Goal: Use online tool/utility: Utilize a website feature to perform a specific function

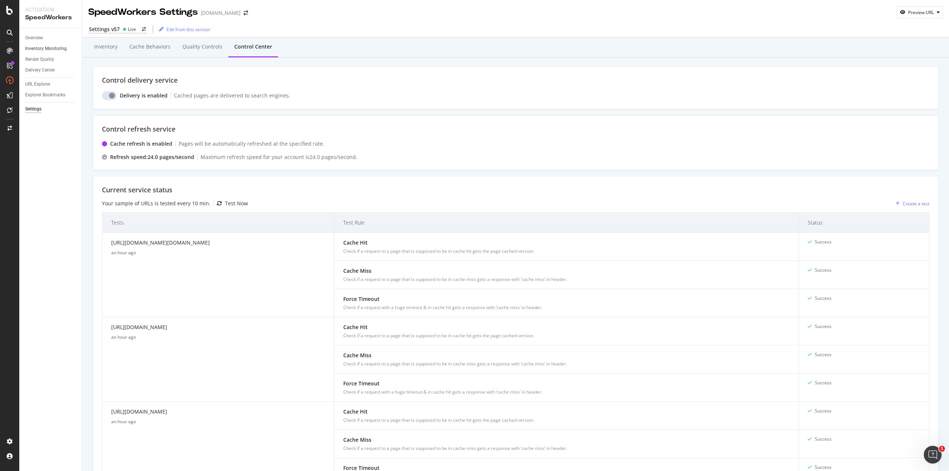
scroll to position [437, 0]
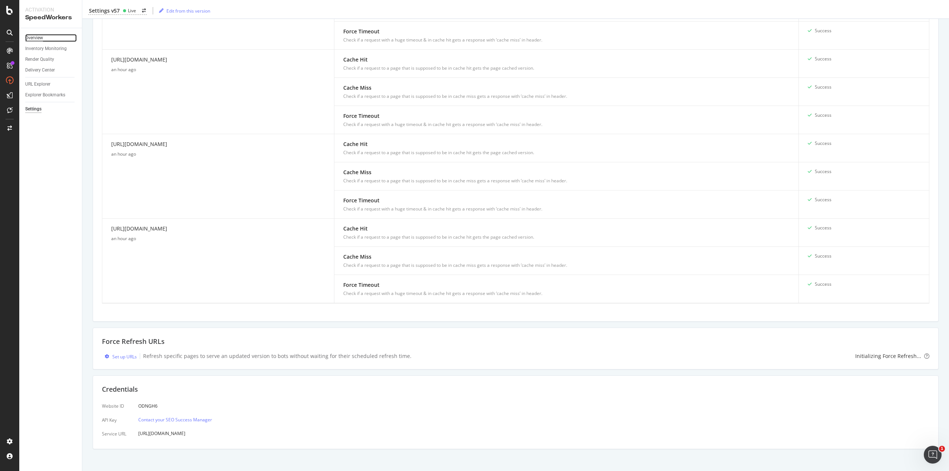
click at [40, 40] on div "Overview" at bounding box center [34, 38] width 18 height 8
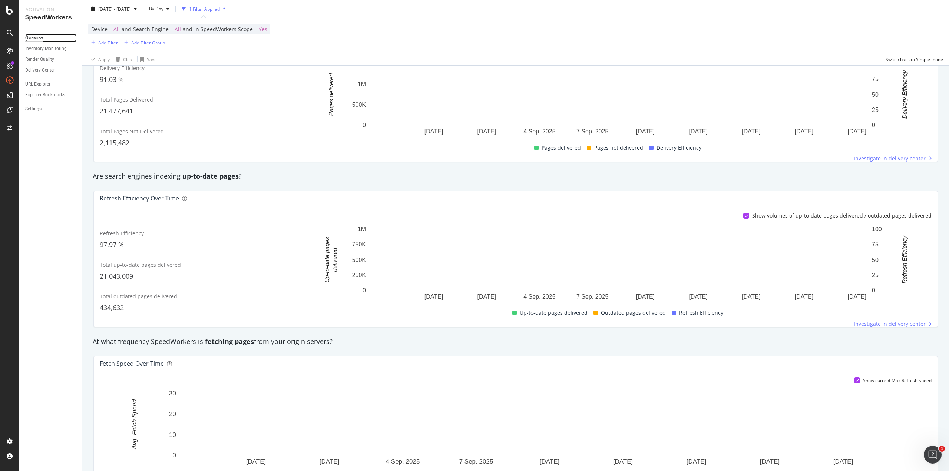
scroll to position [173, 0]
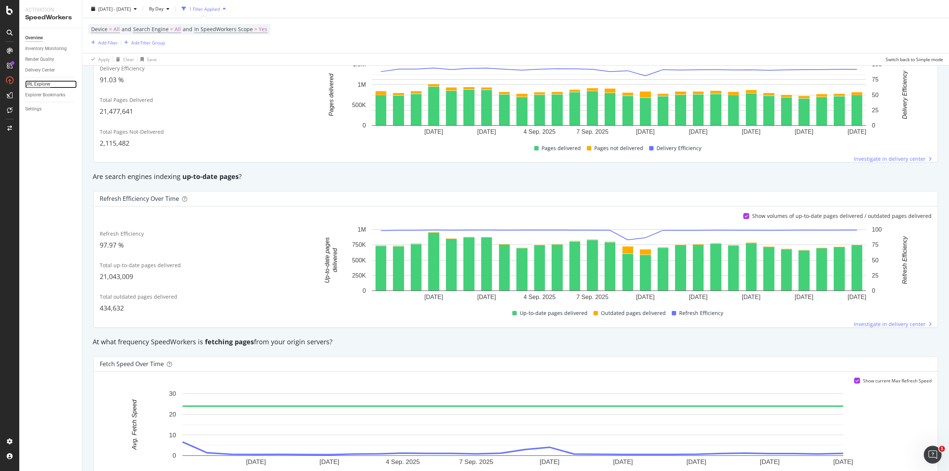
click at [40, 87] on div "URL Explorer" at bounding box center [37, 84] width 25 height 8
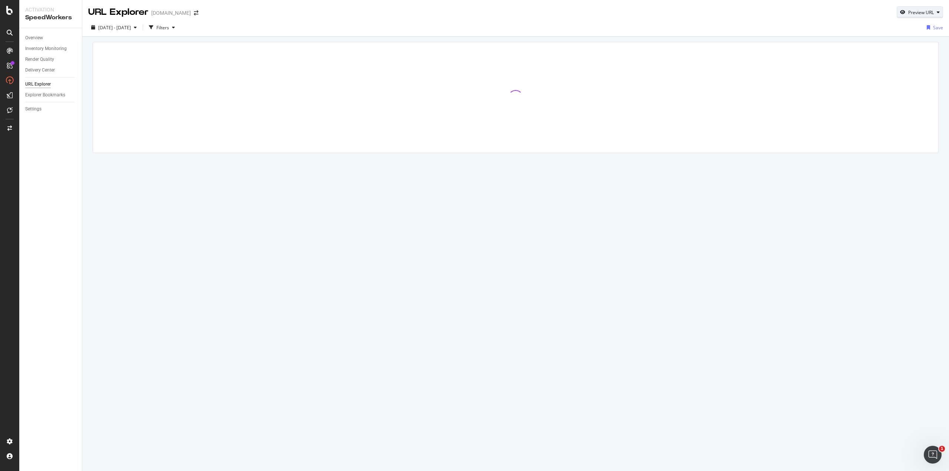
click at [936, 11] on div "button" at bounding box center [937, 12] width 9 height 4
click at [879, 46] on input "url" at bounding box center [896, 46] width 81 height 13
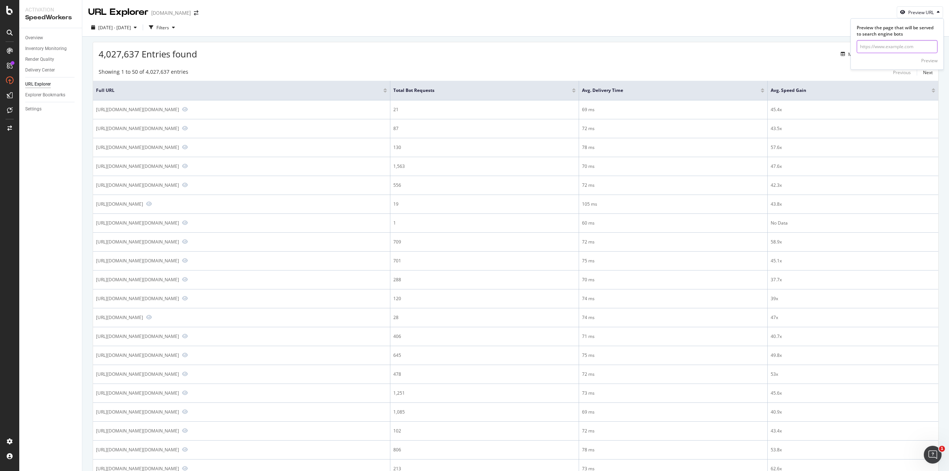
paste input "https://www.gap.com/browse/product.do?pid=834783002"
type input "https://www.gap.com/browse/product.do?pid=834783002"
click at [927, 61] on div "Preview" at bounding box center [929, 60] width 16 height 6
